Goal: Find specific page/section: Find specific page/section

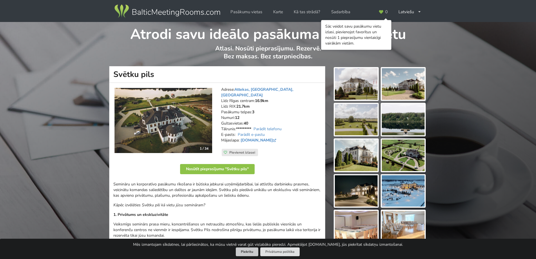
click at [251, 250] on button "Piekrītu" at bounding box center [247, 251] width 23 height 9
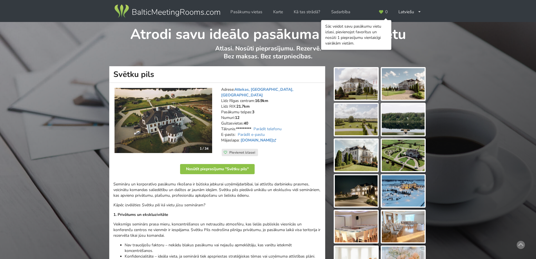
click at [357, 85] on img at bounding box center [356, 84] width 43 height 32
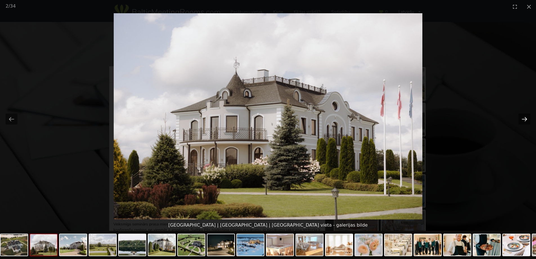
click at [527, 118] on button "Next slide" at bounding box center [525, 118] width 12 height 11
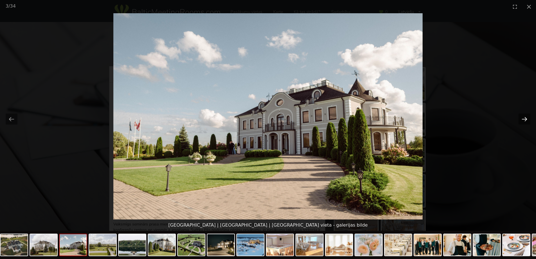
click at [527, 118] on button "Next slide" at bounding box center [525, 118] width 12 height 11
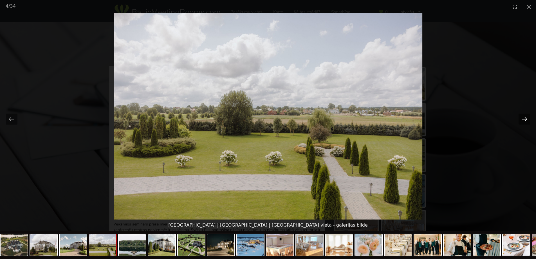
click at [527, 118] on button "Next slide" at bounding box center [525, 118] width 12 height 11
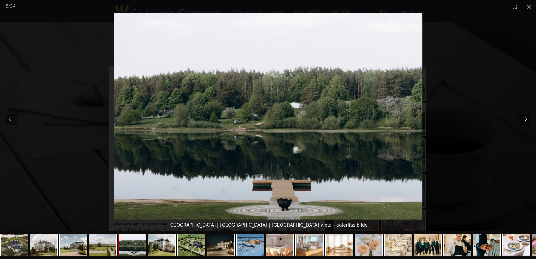
click at [527, 118] on button "Next slide" at bounding box center [525, 118] width 12 height 11
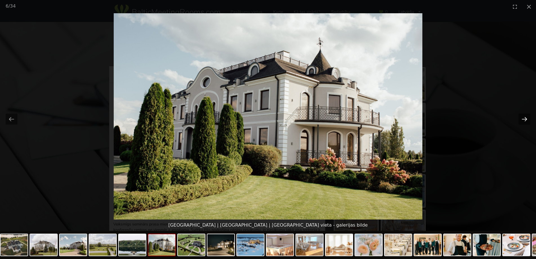
click at [527, 118] on button "Next slide" at bounding box center [525, 118] width 12 height 11
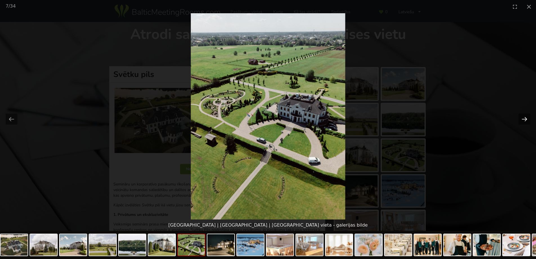
click at [527, 118] on button "Next slide" at bounding box center [525, 118] width 12 height 11
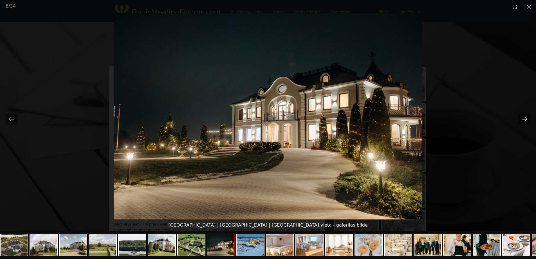
click at [527, 118] on button "Next slide" at bounding box center [525, 118] width 12 height 11
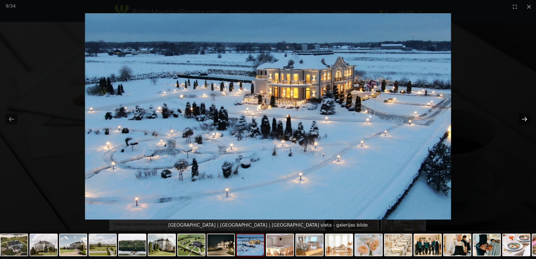
click at [527, 118] on button "Next slide" at bounding box center [525, 118] width 12 height 11
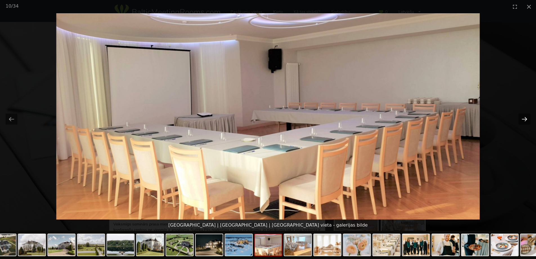
click at [527, 118] on button "Next slide" at bounding box center [525, 118] width 12 height 11
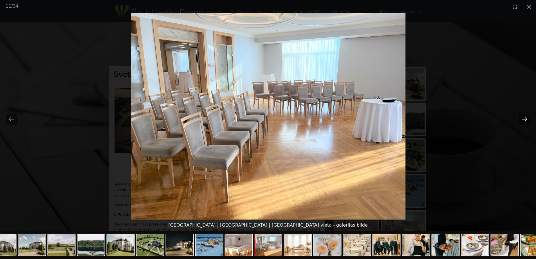
click at [527, 118] on button "Next slide" at bounding box center [525, 118] width 12 height 11
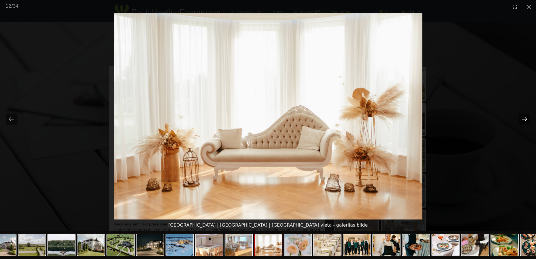
click at [527, 118] on button "Next slide" at bounding box center [525, 118] width 12 height 11
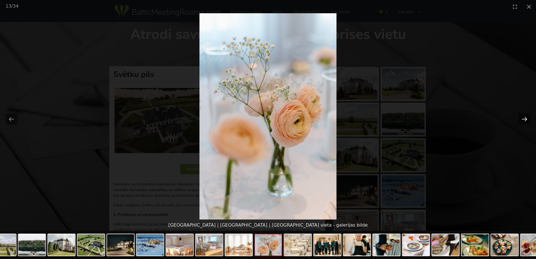
click at [527, 118] on button "Next slide" at bounding box center [525, 118] width 12 height 11
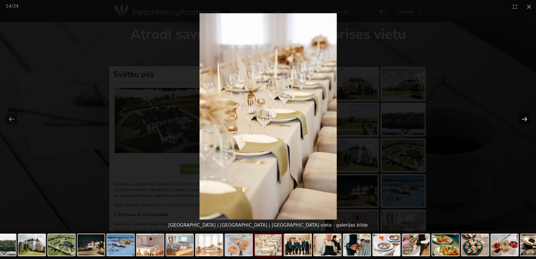
click at [527, 118] on button "Next slide" at bounding box center [525, 118] width 12 height 11
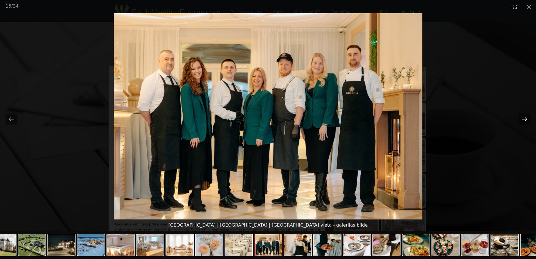
click at [527, 118] on button "Next slide" at bounding box center [525, 118] width 12 height 11
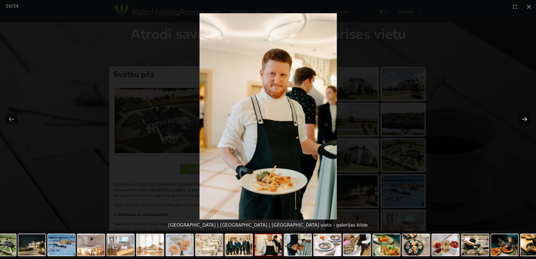
click at [527, 118] on button "Next slide" at bounding box center [525, 118] width 12 height 11
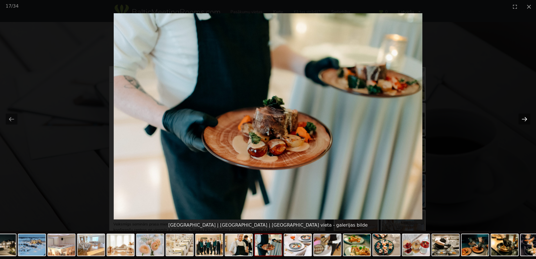
click at [527, 118] on button "Next slide" at bounding box center [525, 118] width 12 height 11
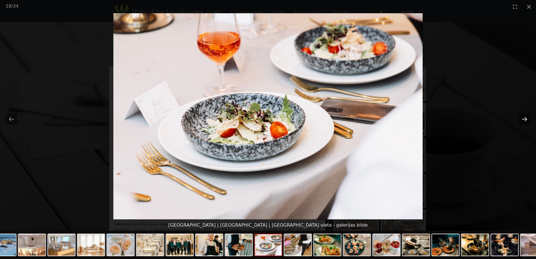
click at [527, 118] on button "Next slide" at bounding box center [525, 118] width 12 height 11
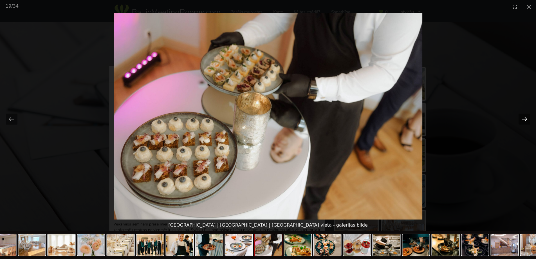
click at [527, 118] on button "Next slide" at bounding box center [525, 118] width 12 height 11
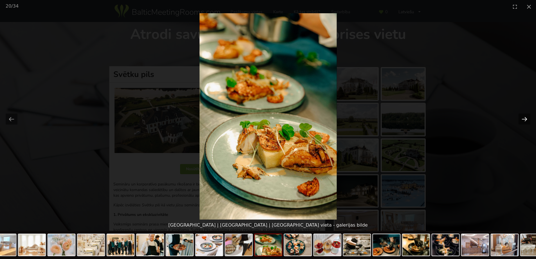
click at [527, 118] on button "Next slide" at bounding box center [525, 118] width 12 height 11
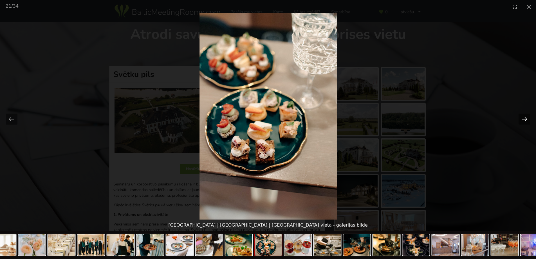
click at [527, 118] on button "Next slide" at bounding box center [525, 118] width 12 height 11
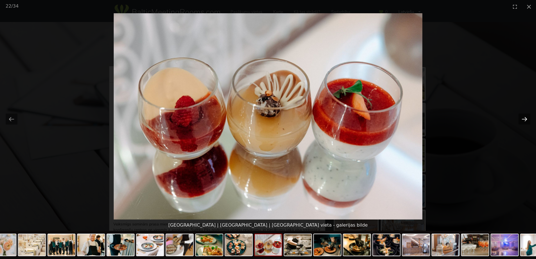
click at [527, 118] on button "Next slide" at bounding box center [525, 118] width 12 height 11
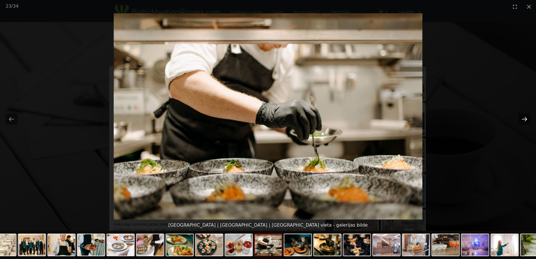
click at [527, 118] on button "Next slide" at bounding box center [525, 118] width 12 height 11
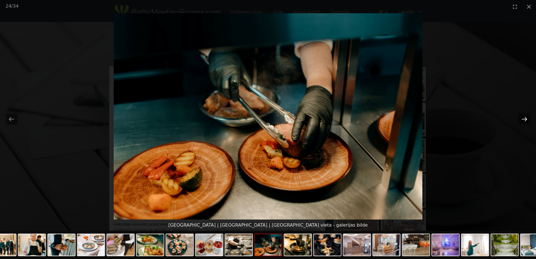
click at [527, 118] on button "Next slide" at bounding box center [525, 118] width 12 height 11
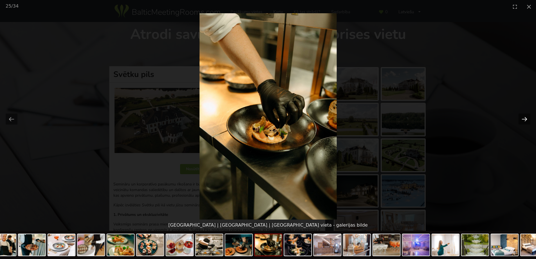
click at [527, 118] on button "Next slide" at bounding box center [525, 118] width 12 height 11
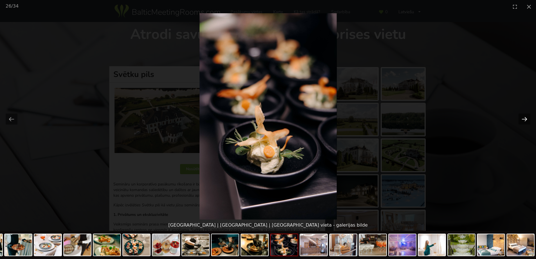
click at [527, 118] on button "Next slide" at bounding box center [525, 118] width 12 height 11
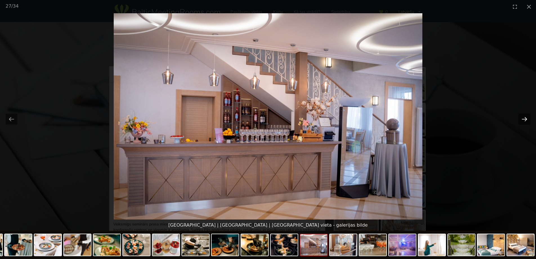
click at [527, 118] on button "Next slide" at bounding box center [525, 118] width 12 height 11
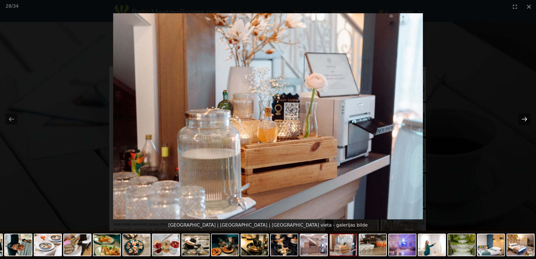
click at [527, 118] on button "Next slide" at bounding box center [525, 118] width 12 height 11
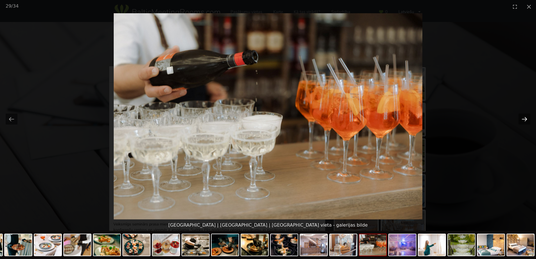
click at [527, 118] on button "Next slide" at bounding box center [525, 118] width 12 height 11
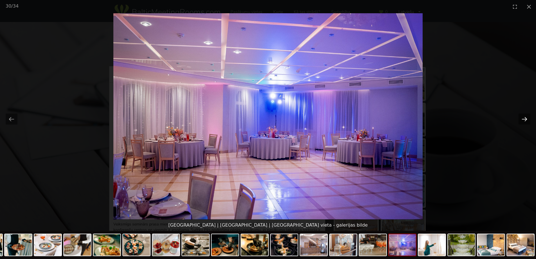
click at [527, 118] on button "Next slide" at bounding box center [525, 118] width 12 height 11
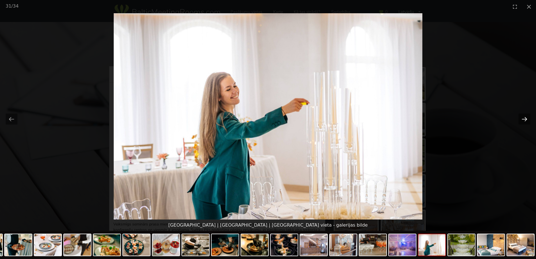
click at [527, 118] on button "Next slide" at bounding box center [525, 118] width 12 height 11
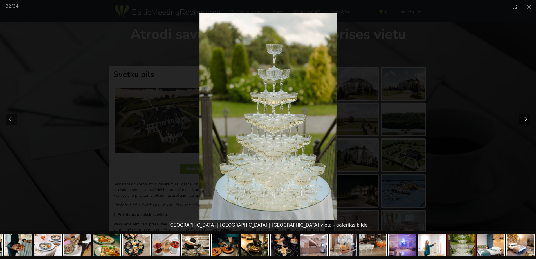
click at [527, 118] on button "Next slide" at bounding box center [525, 118] width 12 height 11
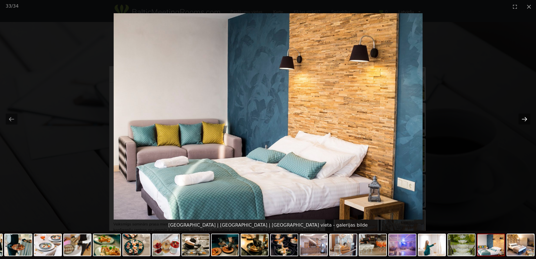
click at [527, 118] on button "Next slide" at bounding box center [525, 118] width 12 height 11
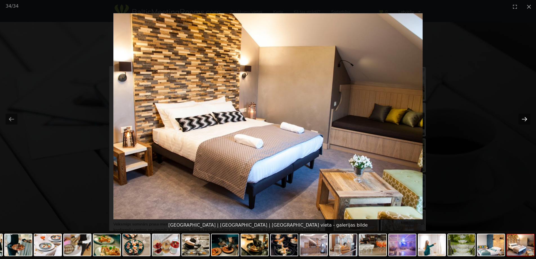
click at [527, 118] on button "Next slide" at bounding box center [525, 118] width 12 height 11
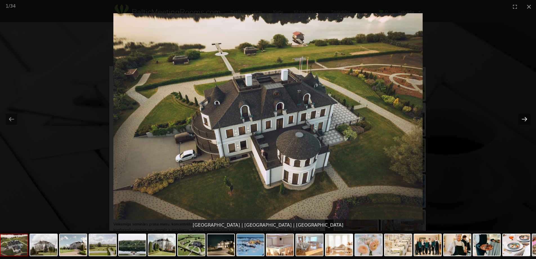
click at [527, 118] on button "Next slide" at bounding box center [525, 118] width 12 height 11
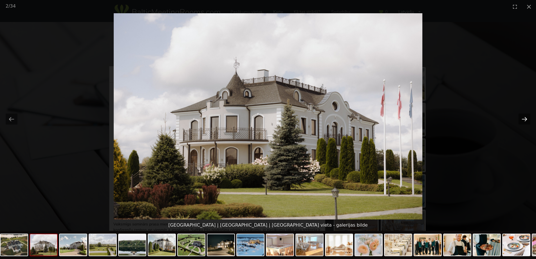
click at [527, 118] on button "Next slide" at bounding box center [525, 118] width 12 height 11
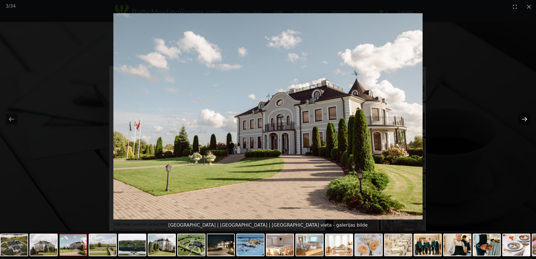
click at [527, 118] on button "Next slide" at bounding box center [525, 118] width 12 height 11
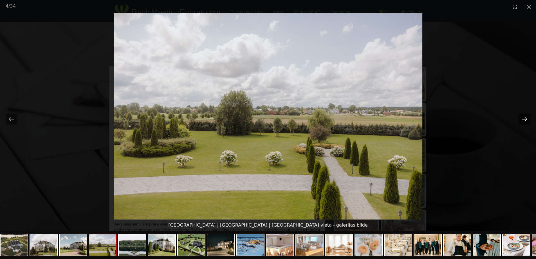
click at [527, 118] on button "Next slide" at bounding box center [525, 118] width 12 height 11
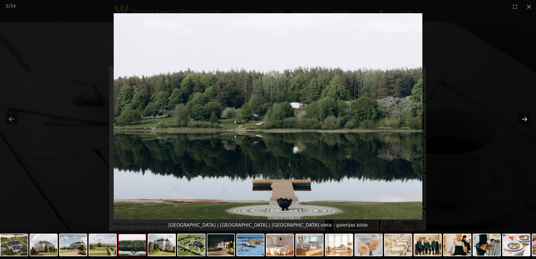
click at [527, 118] on button "Next slide" at bounding box center [525, 118] width 12 height 11
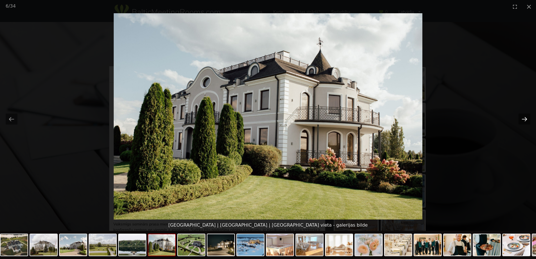
click at [527, 118] on button "Next slide" at bounding box center [525, 118] width 12 height 11
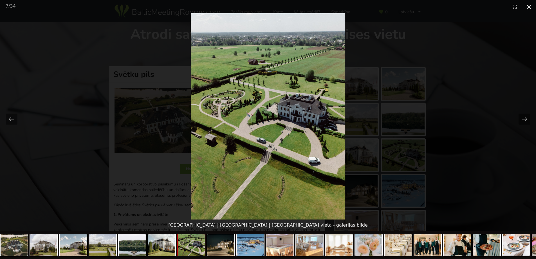
click at [528, 9] on button "Close gallery" at bounding box center [529, 6] width 14 height 13
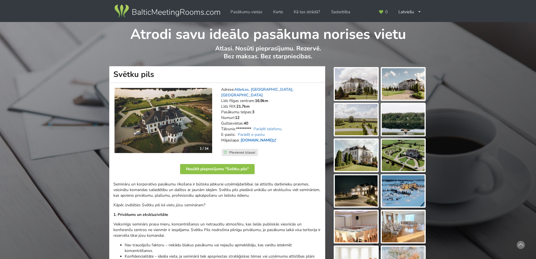
click at [259, 137] on link "[DOMAIN_NAME]" at bounding box center [259, 139] width 37 height 5
drag, startPoint x: 115, startPoint y: 73, endPoint x: 158, endPoint y: 72, distance: 42.8
click at [158, 72] on h1 "Svētku pils" at bounding box center [217, 74] width 216 height 17
copy h1 "Svētku pils"
